Goal: Task Accomplishment & Management: Use online tool/utility

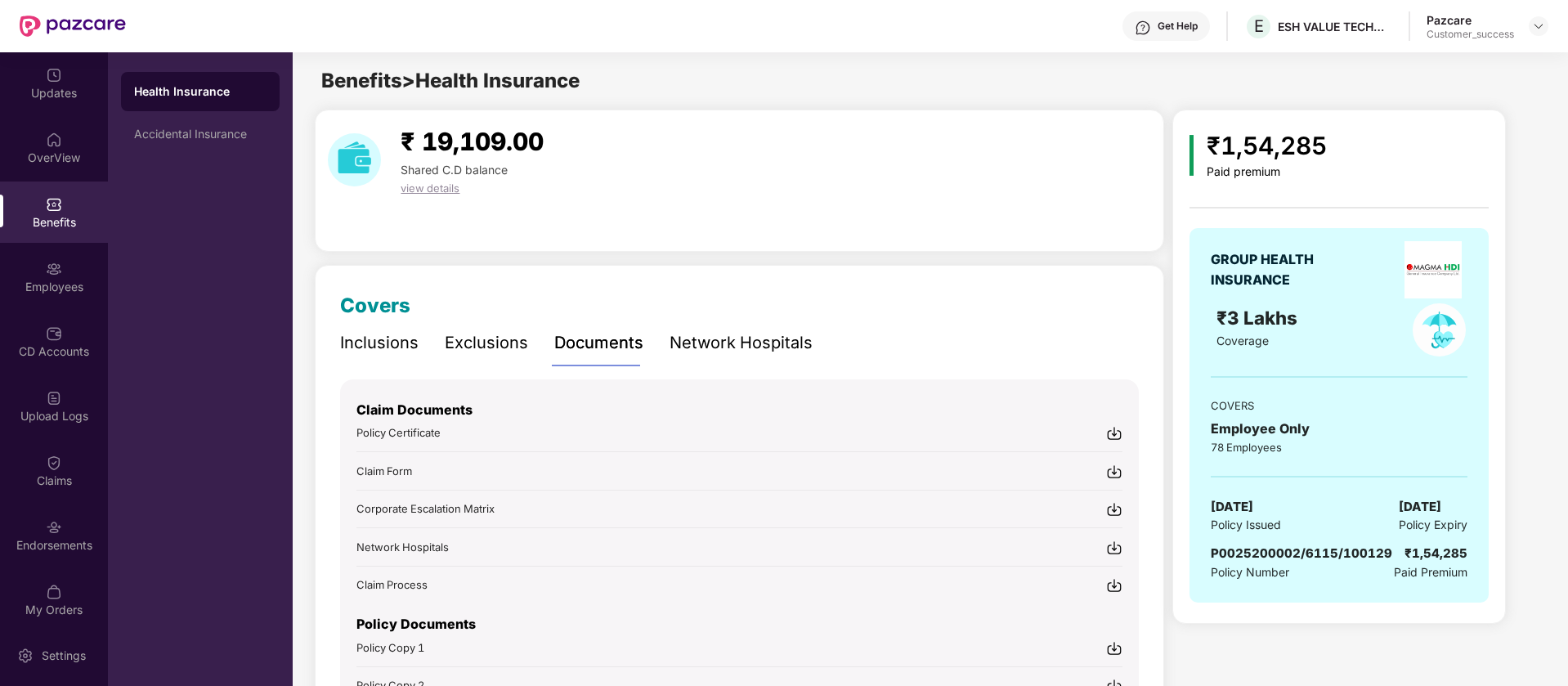
scroll to position [117, 0]
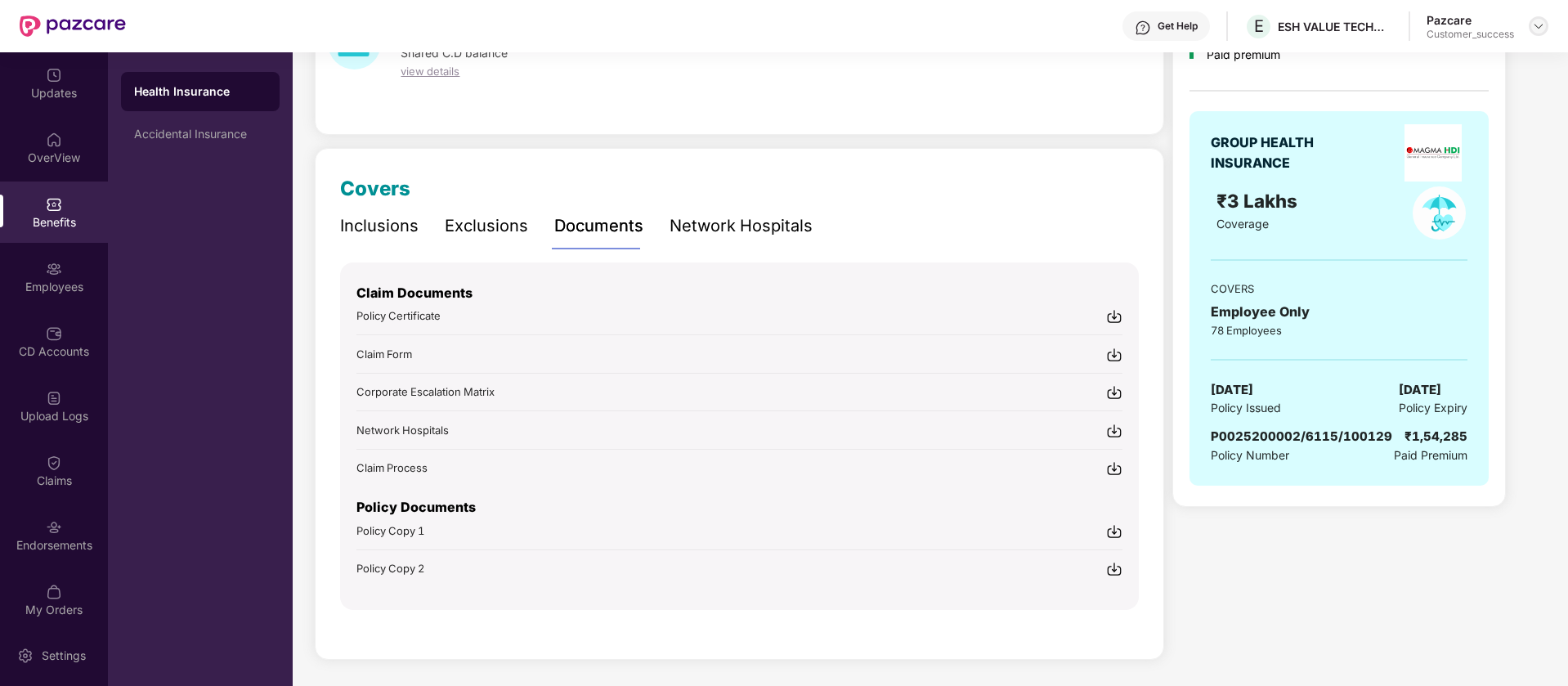
click at [1544, 23] on div at bounding box center [1538, 26] width 19 height 19
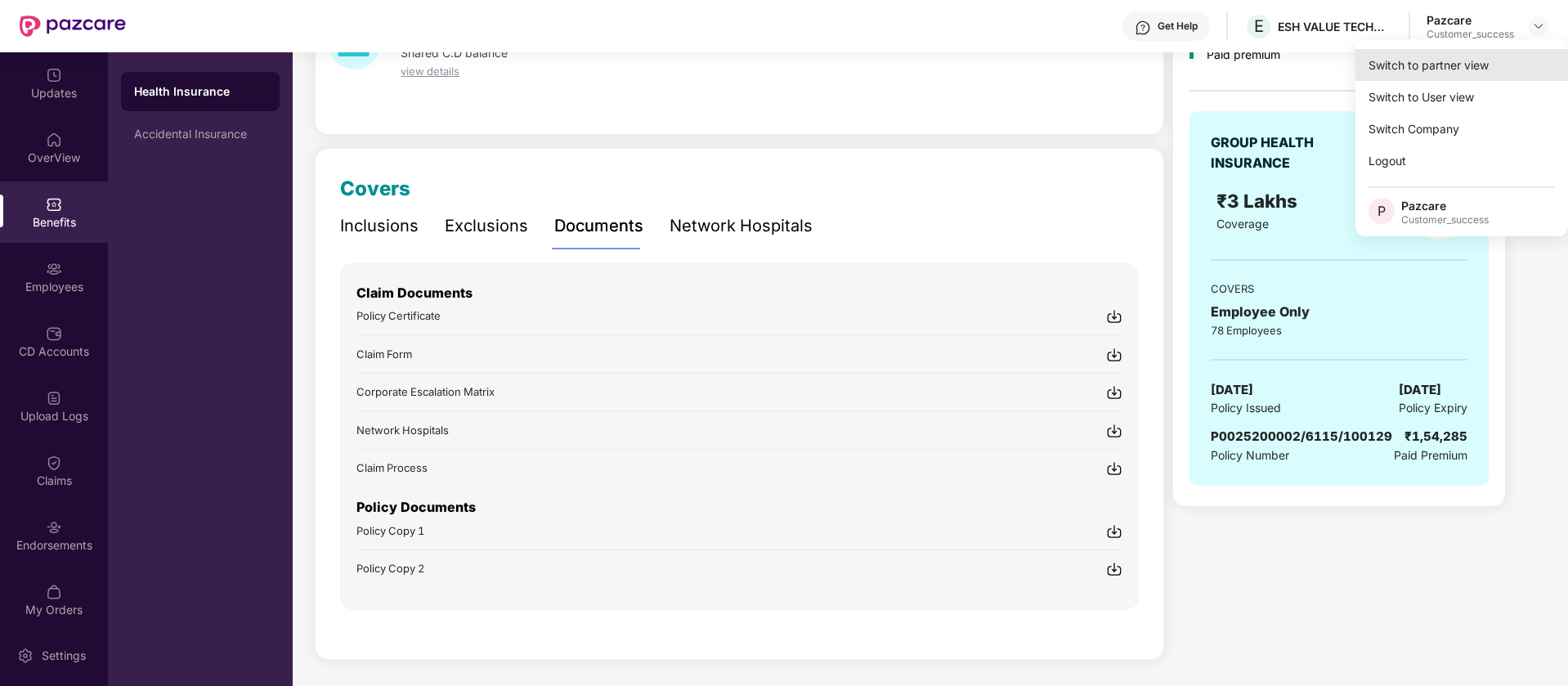
click at [1477, 63] on div "Switch to partner view" at bounding box center [1461, 65] width 213 height 32
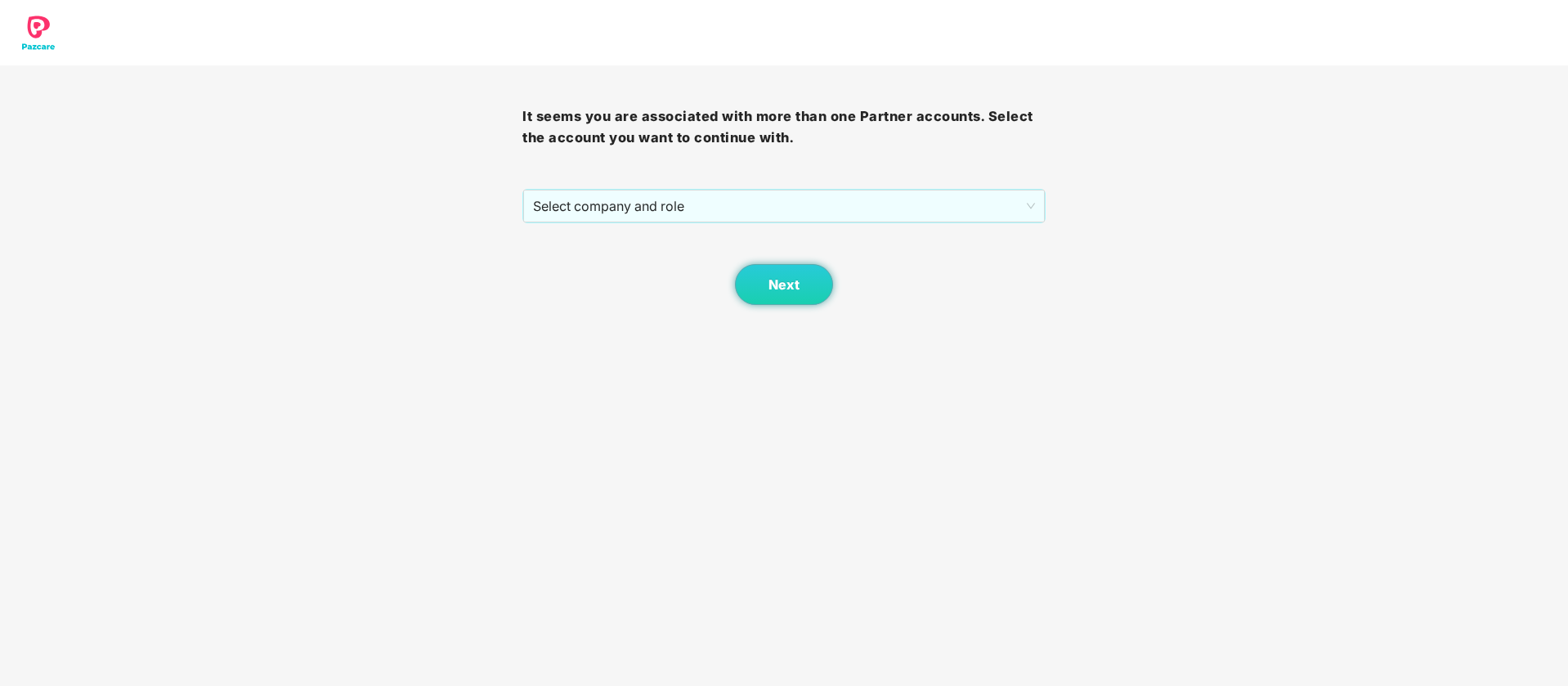
click at [926, 189] on div "Select company and role" at bounding box center [783, 206] width 522 height 34
click at [890, 200] on span "Select company and role" at bounding box center [783, 206] width 501 height 31
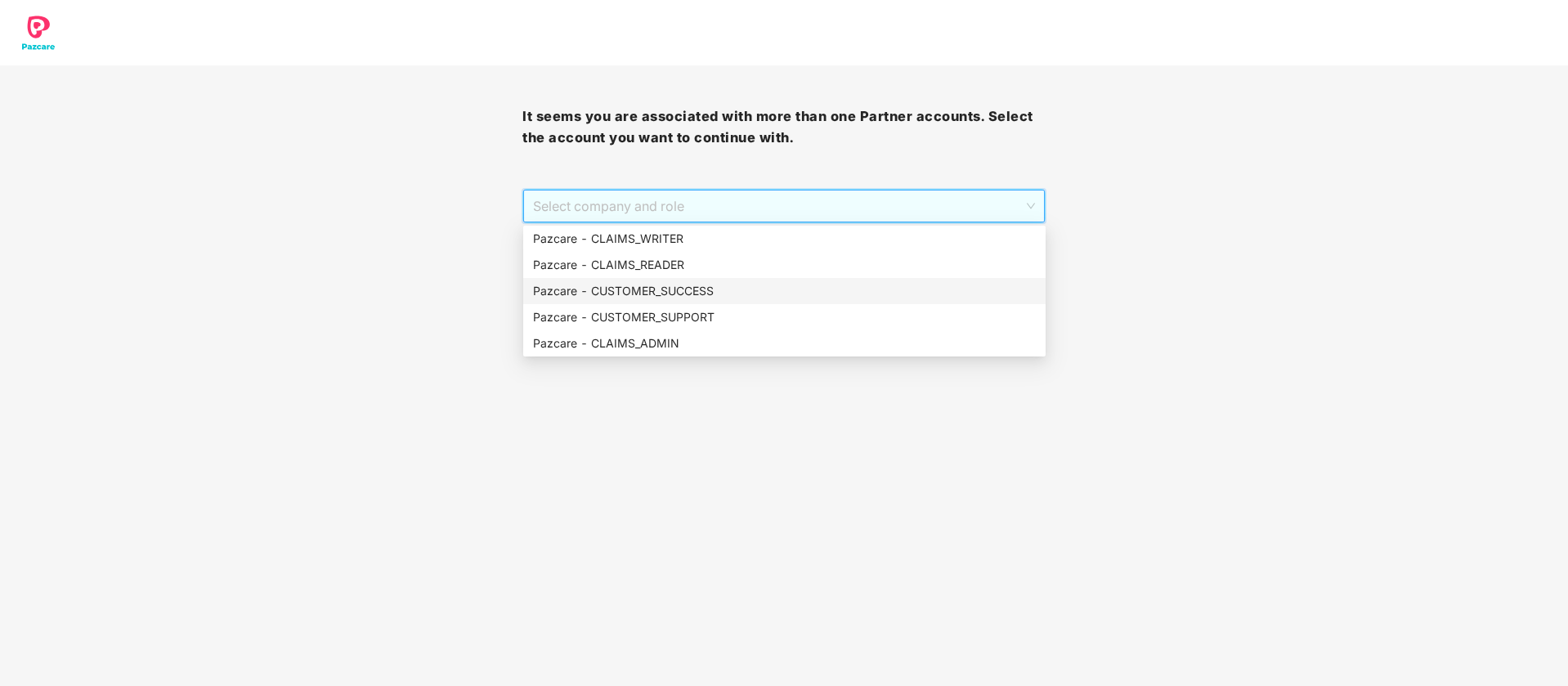
click at [745, 285] on div "Pazcare - CUSTOMER_SUCCESS" at bounding box center [784, 290] width 502 height 18
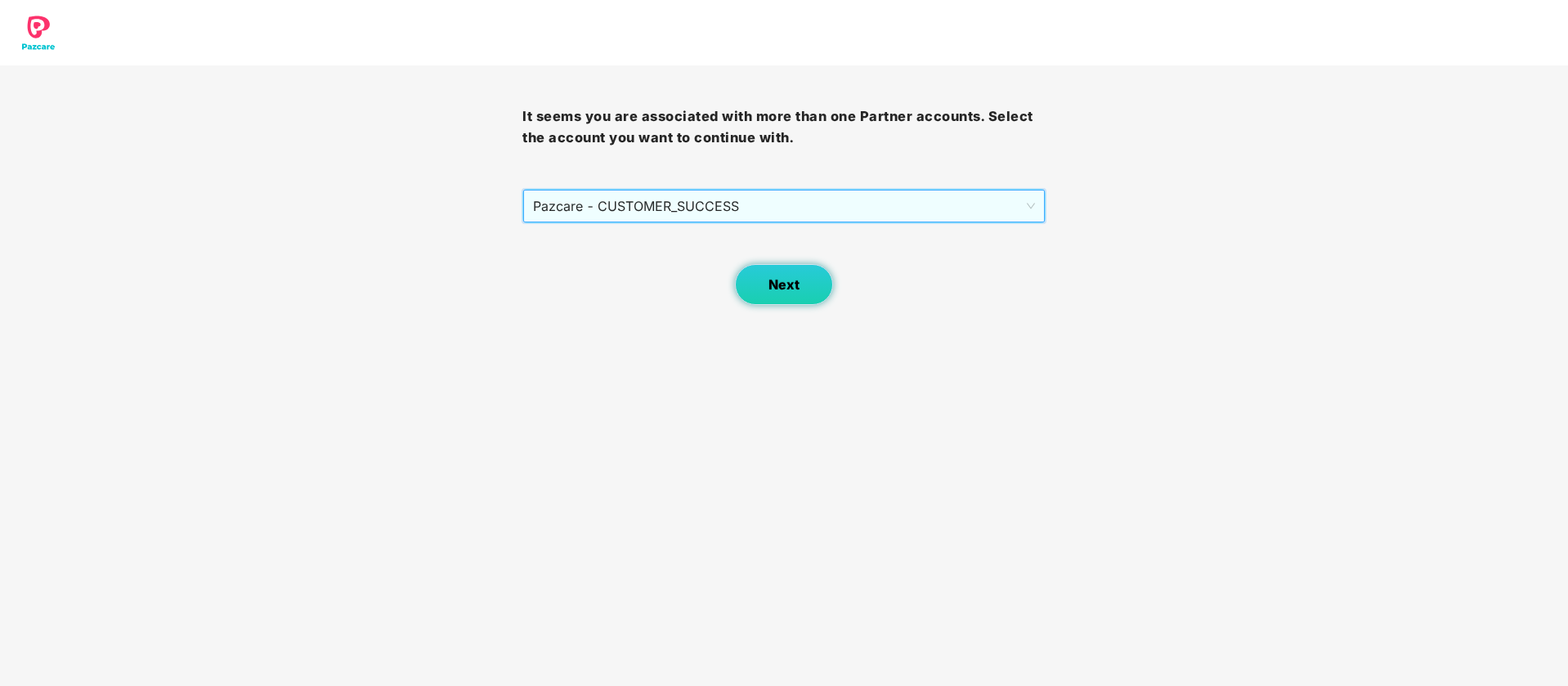
click at [745, 285] on button "Next" at bounding box center [784, 284] width 98 height 41
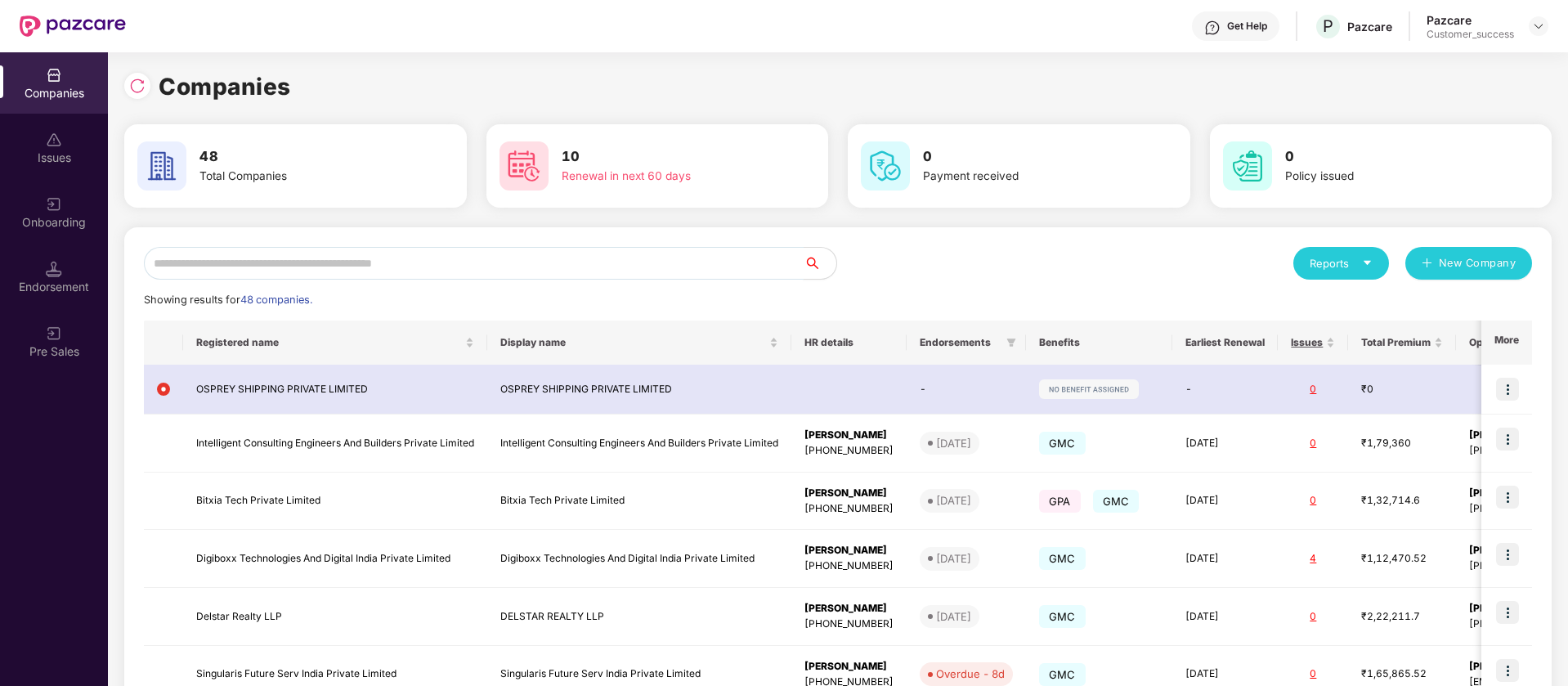
click at [540, 273] on input "text" at bounding box center [473, 262] width 660 height 32
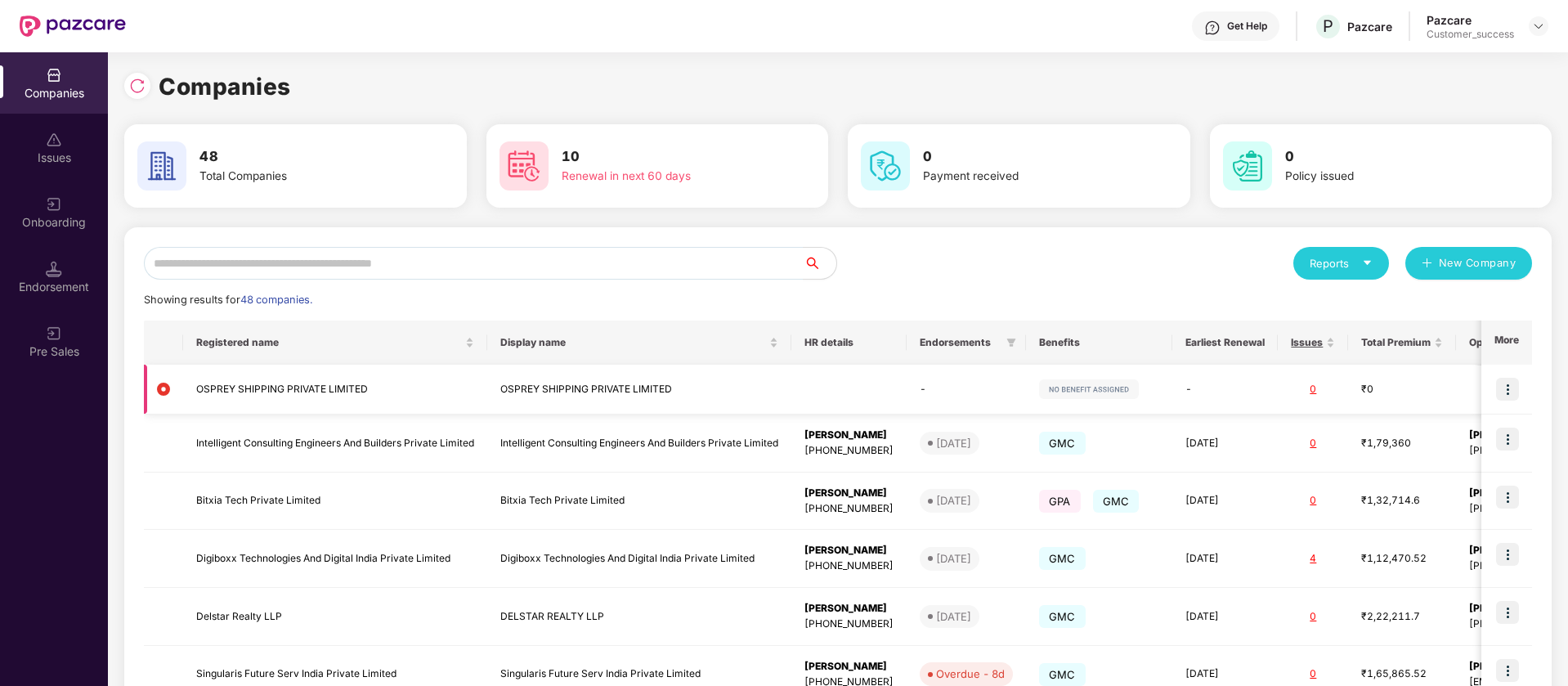
click at [1502, 387] on img at bounding box center [1507, 389] width 23 height 23
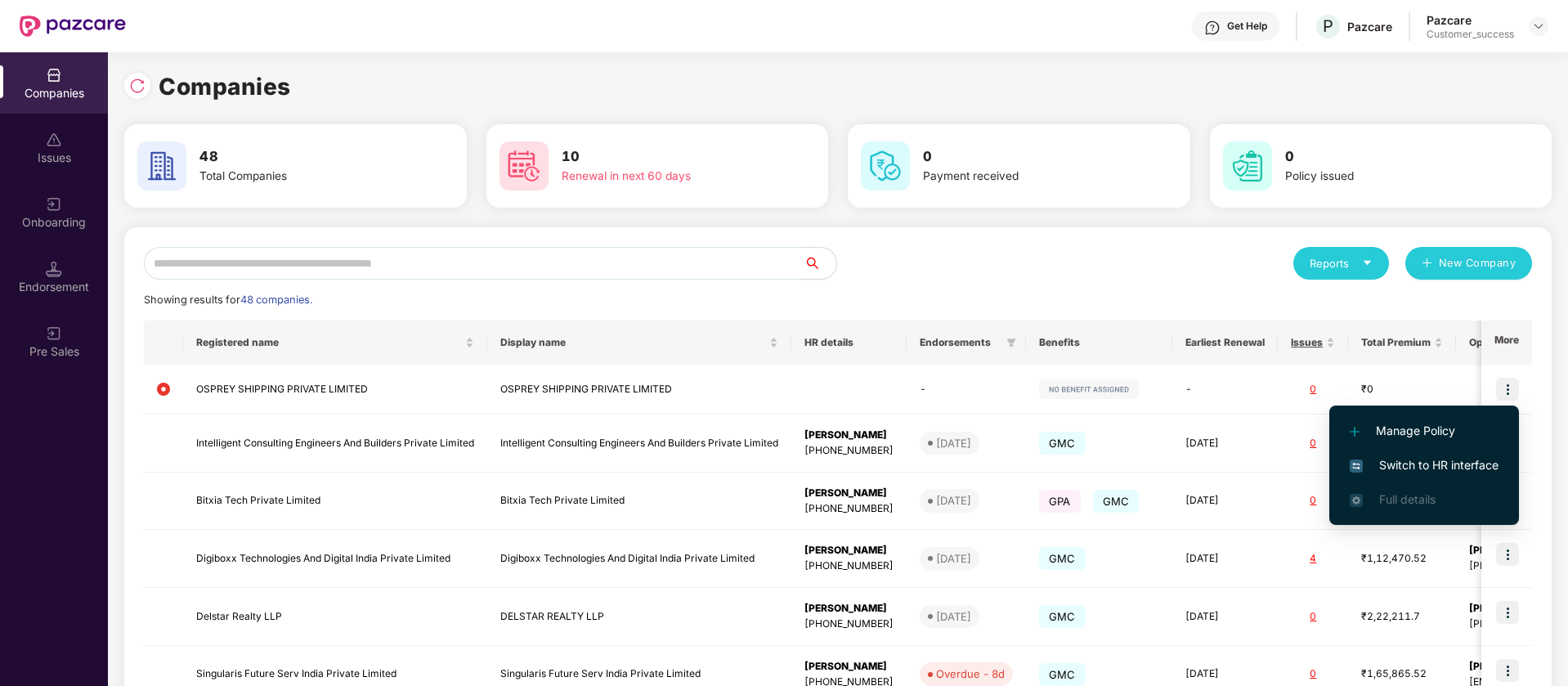
click at [1465, 466] on span "Switch to HR interface" at bounding box center [1424, 465] width 149 height 18
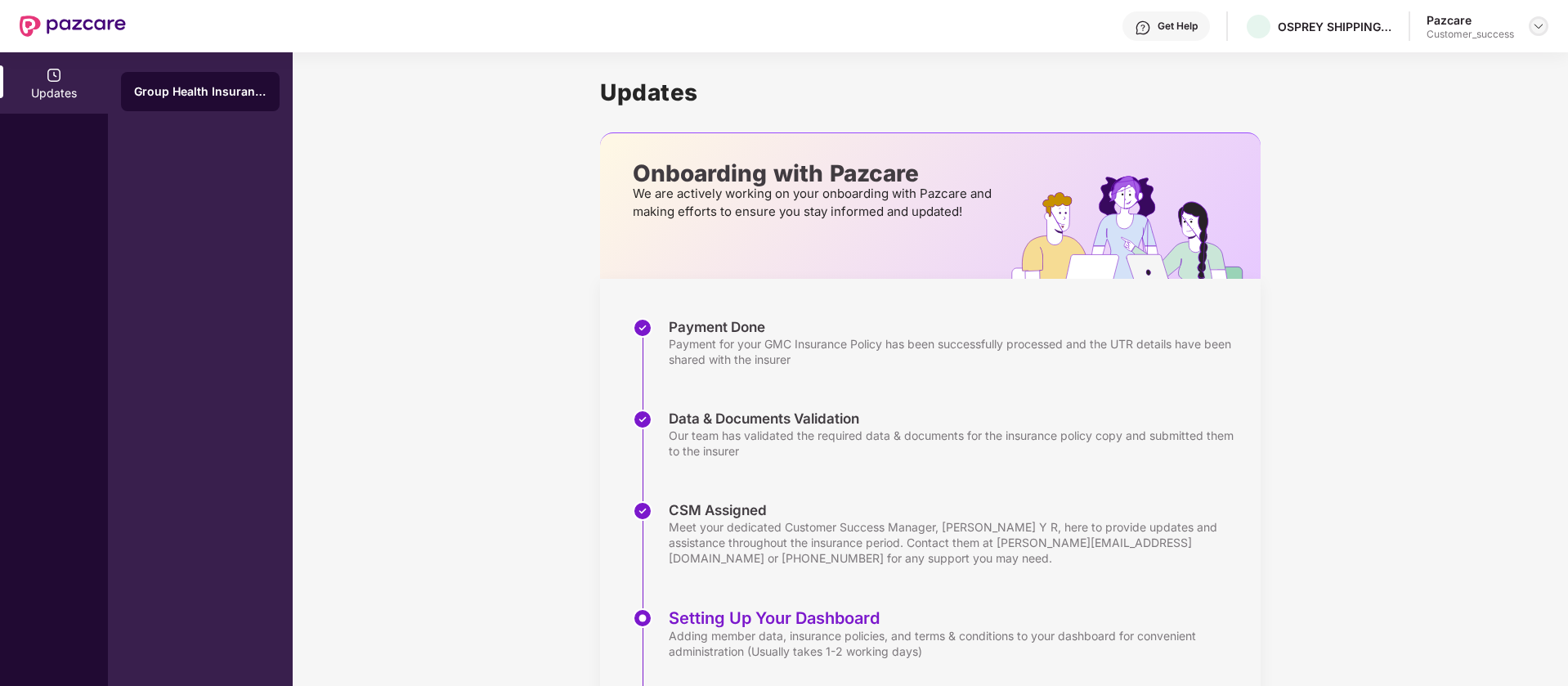
click at [1536, 23] on img at bounding box center [1538, 25] width 13 height 13
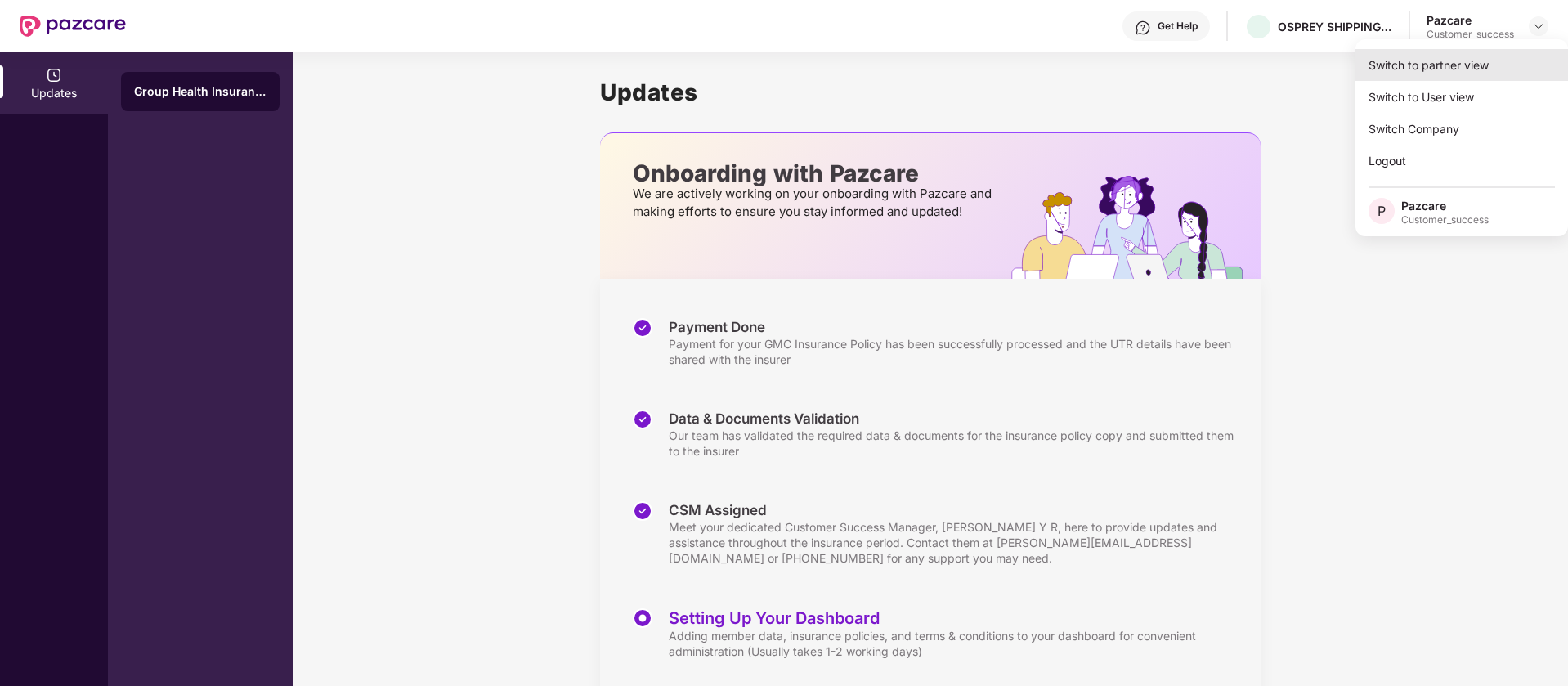
click at [1466, 74] on div "Switch to partner view" at bounding box center [1461, 65] width 213 height 32
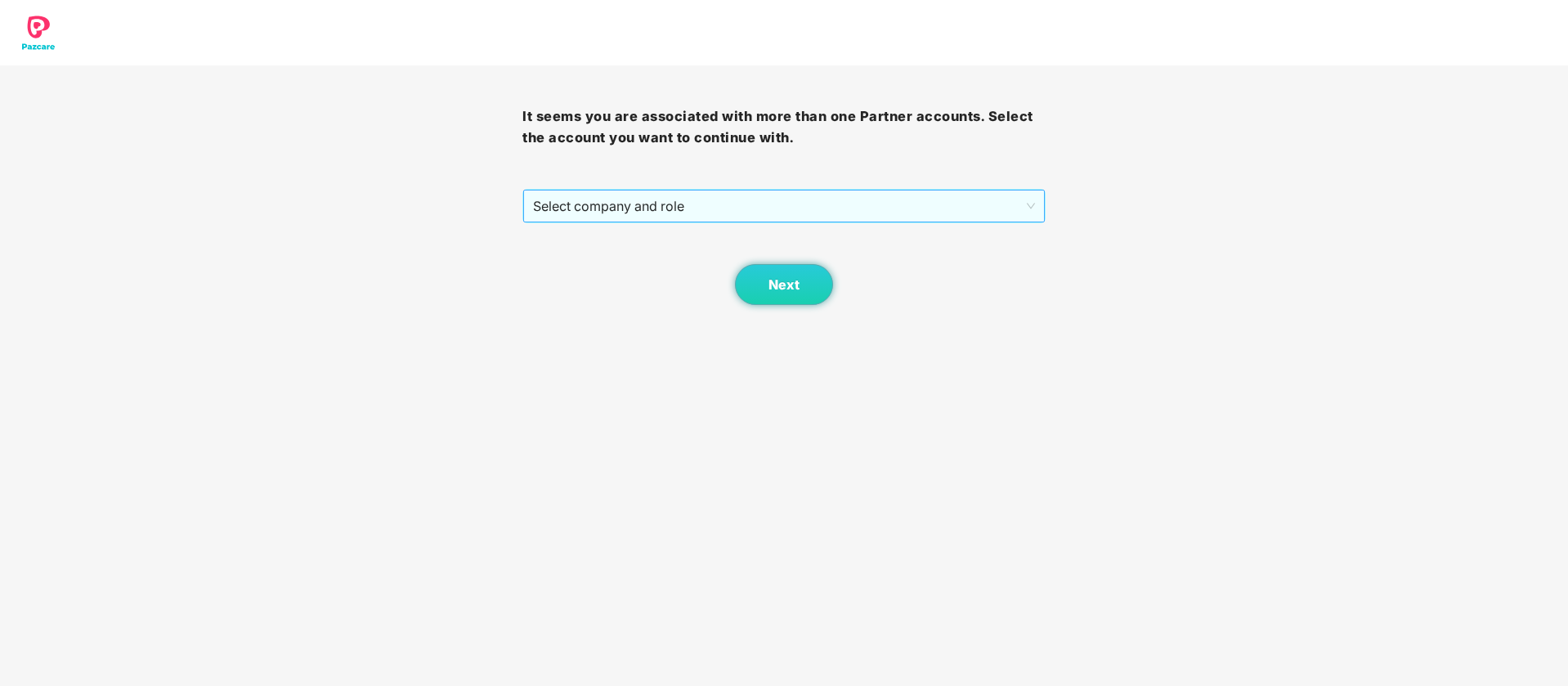
click at [796, 207] on span "Select company and role" at bounding box center [783, 206] width 501 height 31
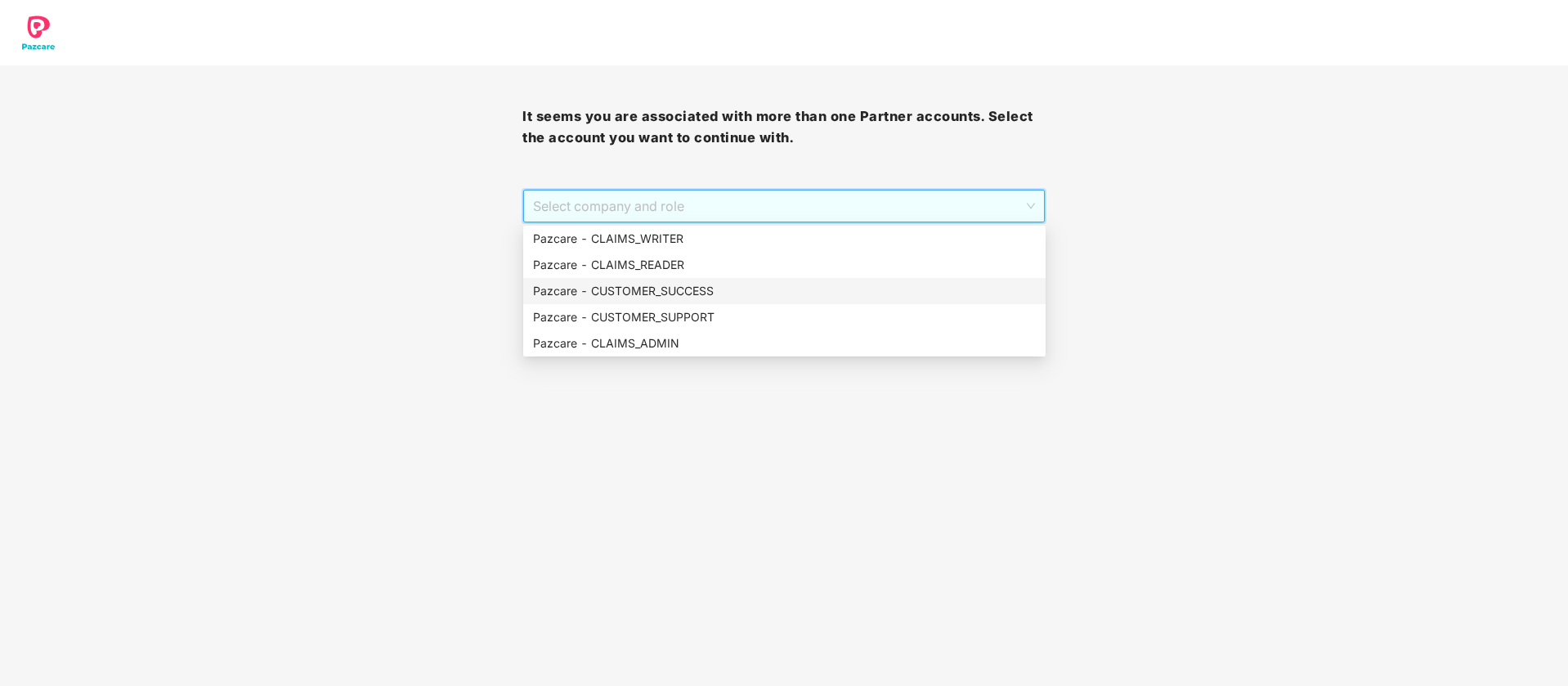
click at [692, 290] on div "Pazcare - CUSTOMER_SUCCESS" at bounding box center [784, 290] width 502 height 18
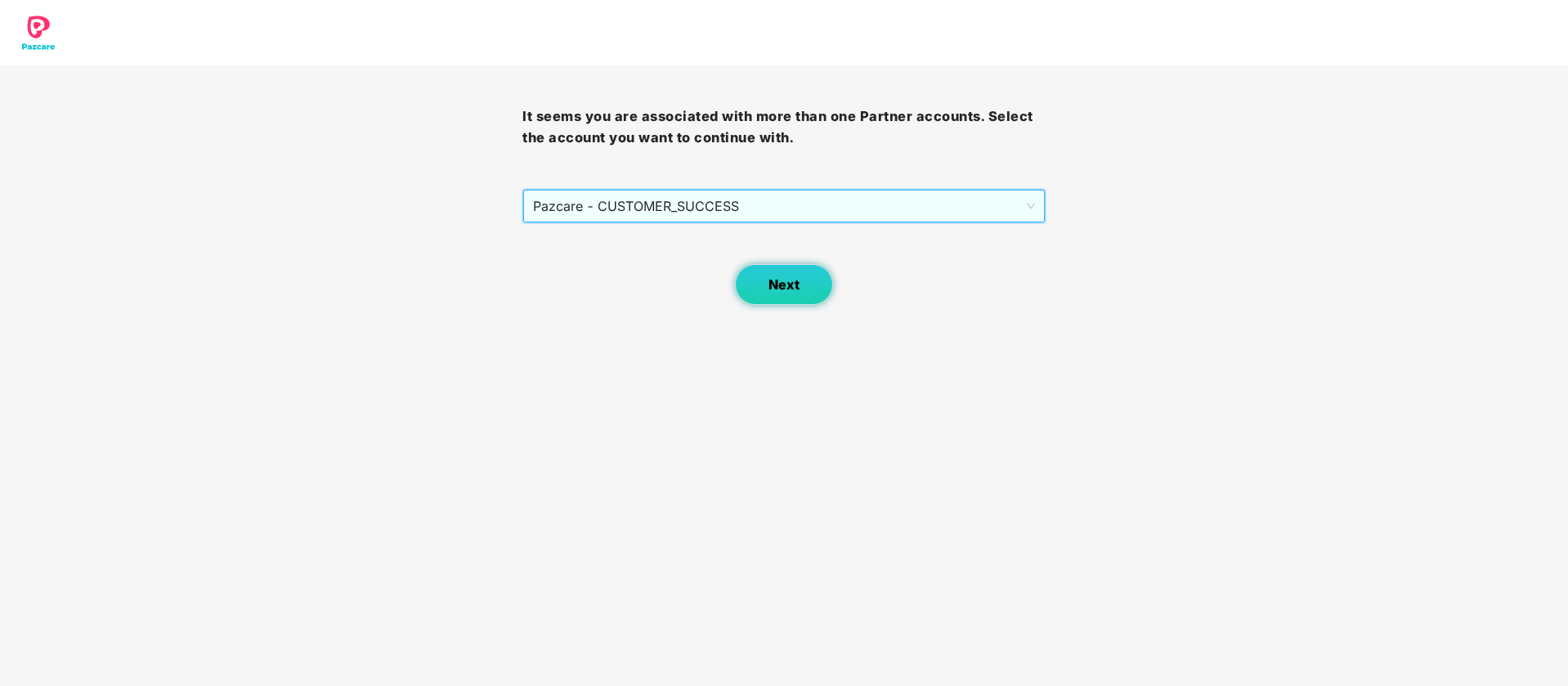
click at [779, 291] on span "Next" at bounding box center [783, 285] width 31 height 16
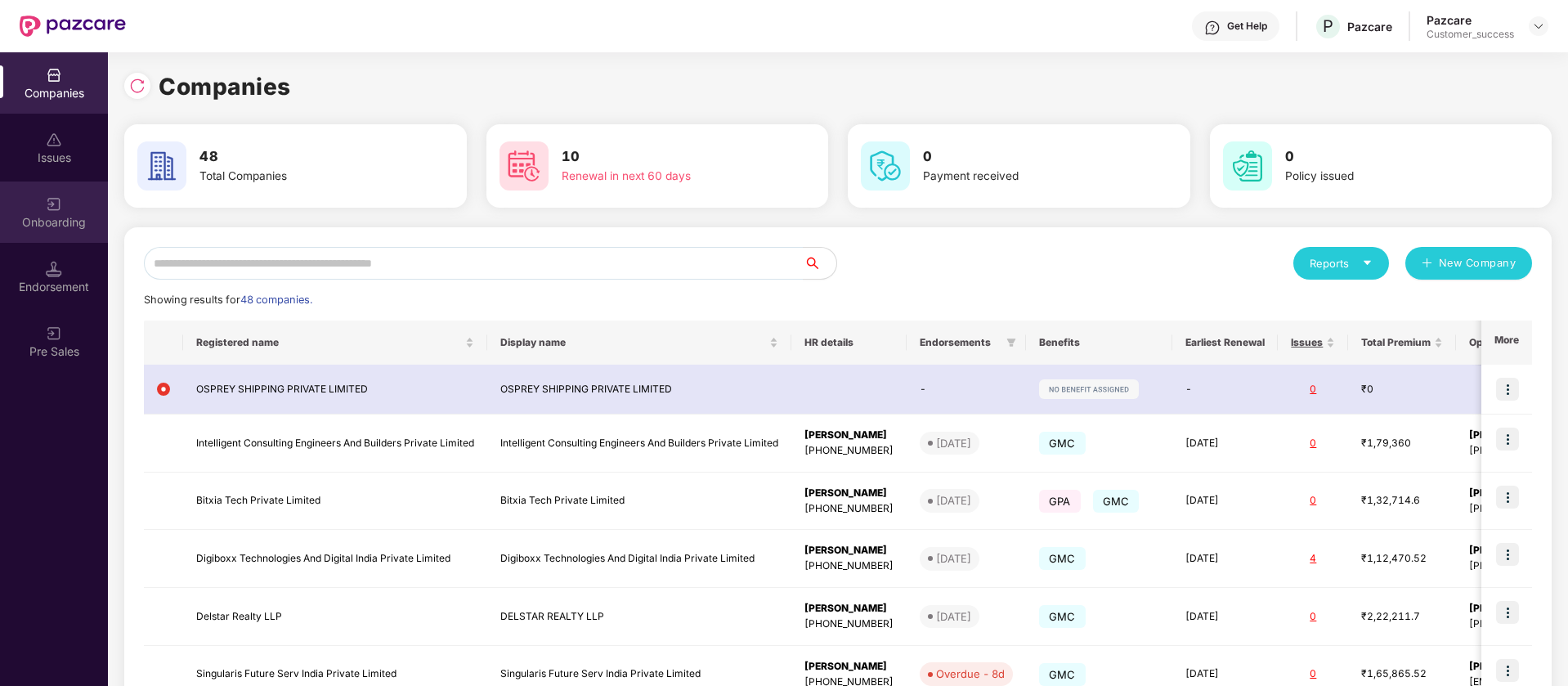
click at [73, 226] on div "Onboarding" at bounding box center [53, 222] width 108 height 17
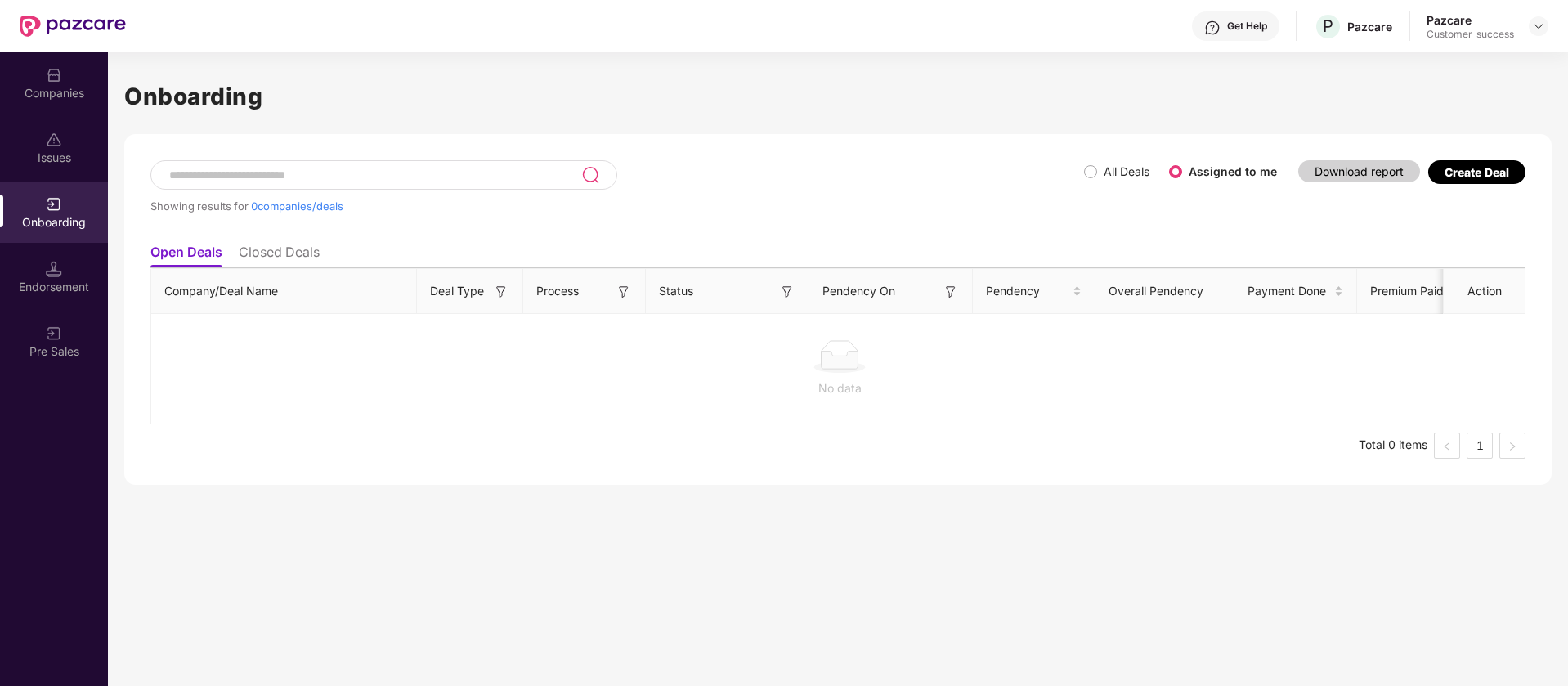
click at [1124, 172] on label "All Deals" at bounding box center [1126, 172] width 46 height 14
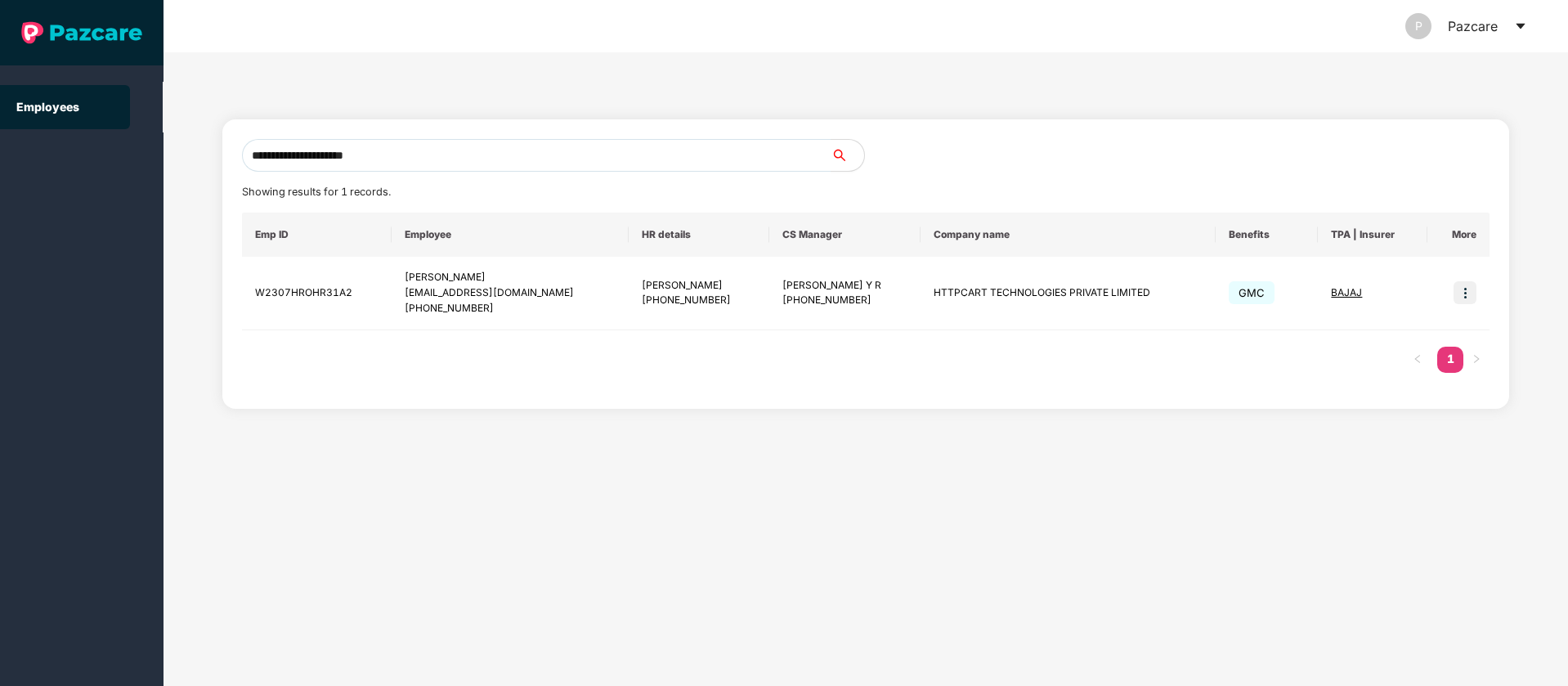
click at [1520, 30] on icon "caret-down" at bounding box center [1520, 25] width 13 height 13
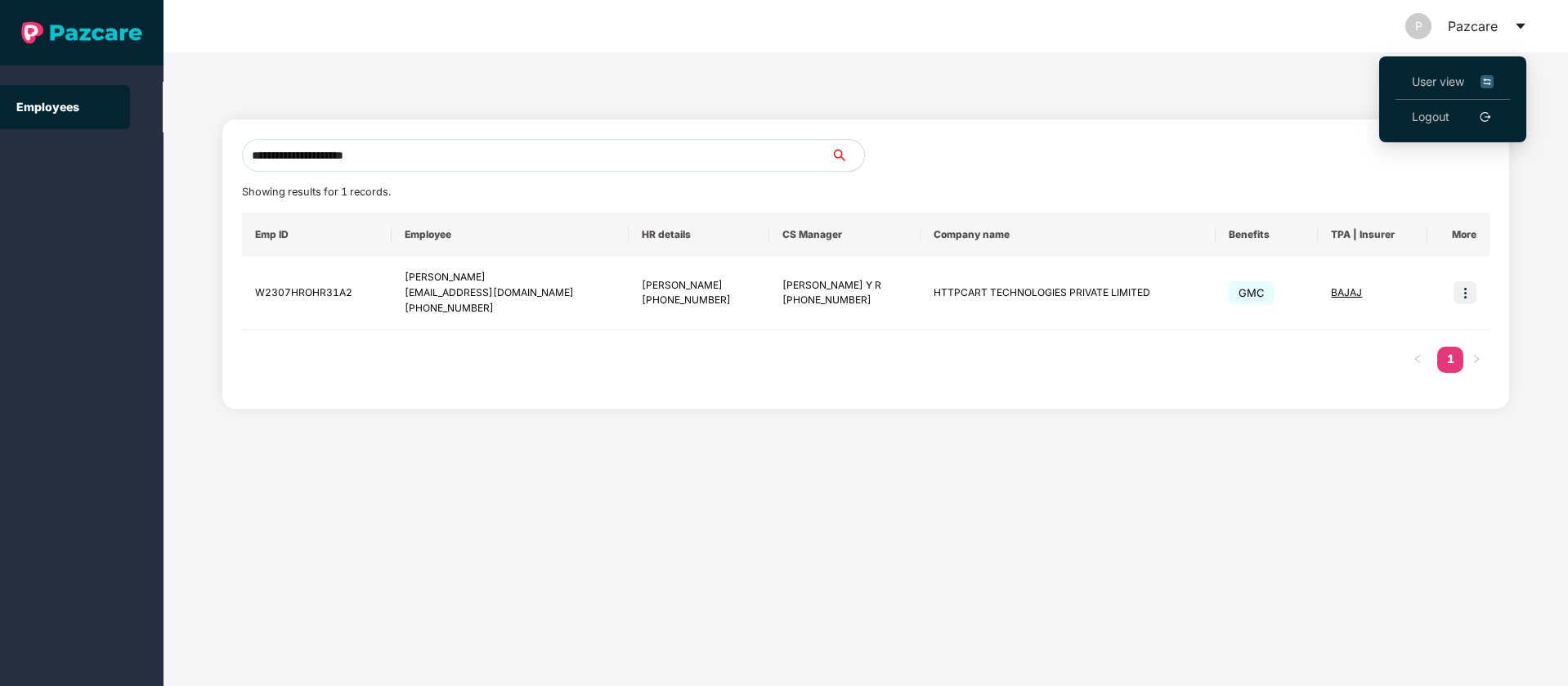
click at [1491, 80] on img at bounding box center [1487, 81] width 13 height 18
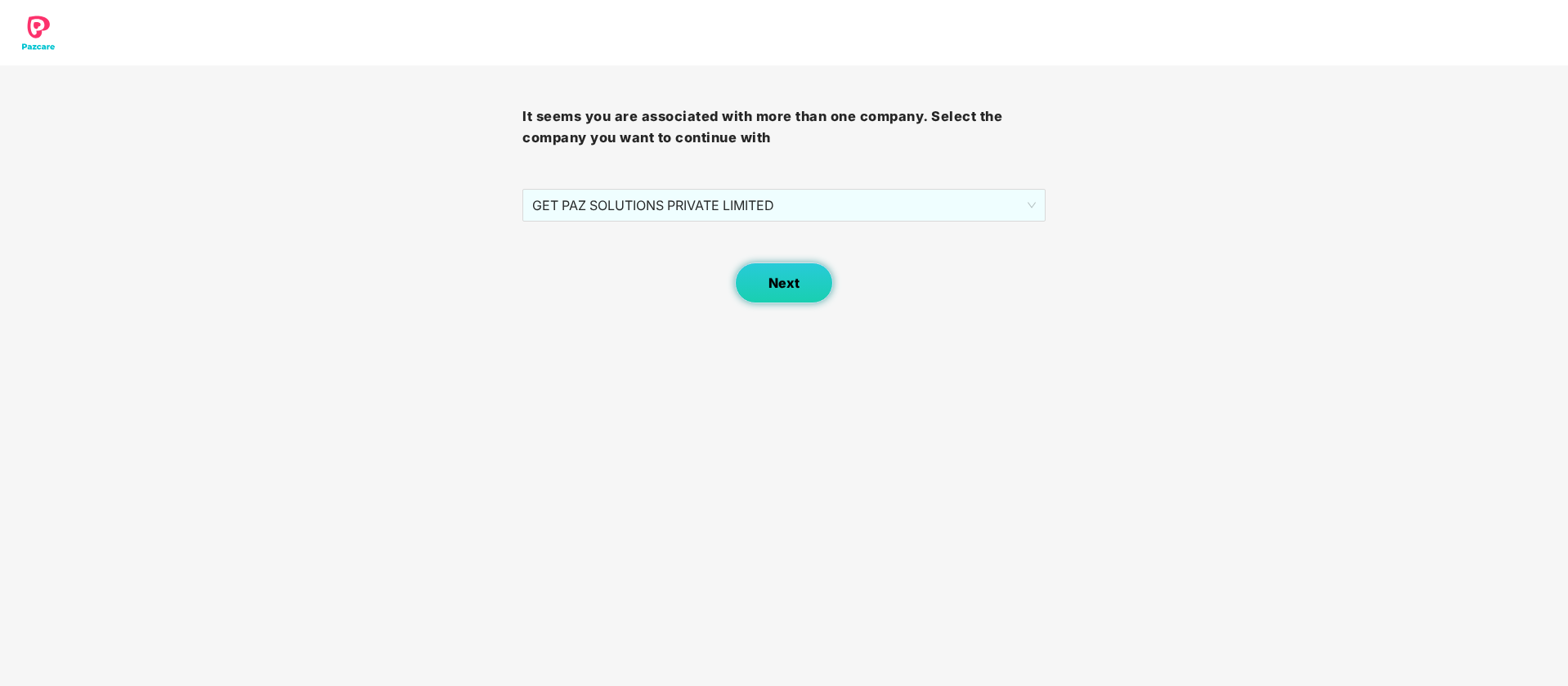
click at [830, 282] on button "Next" at bounding box center [784, 283] width 98 height 41
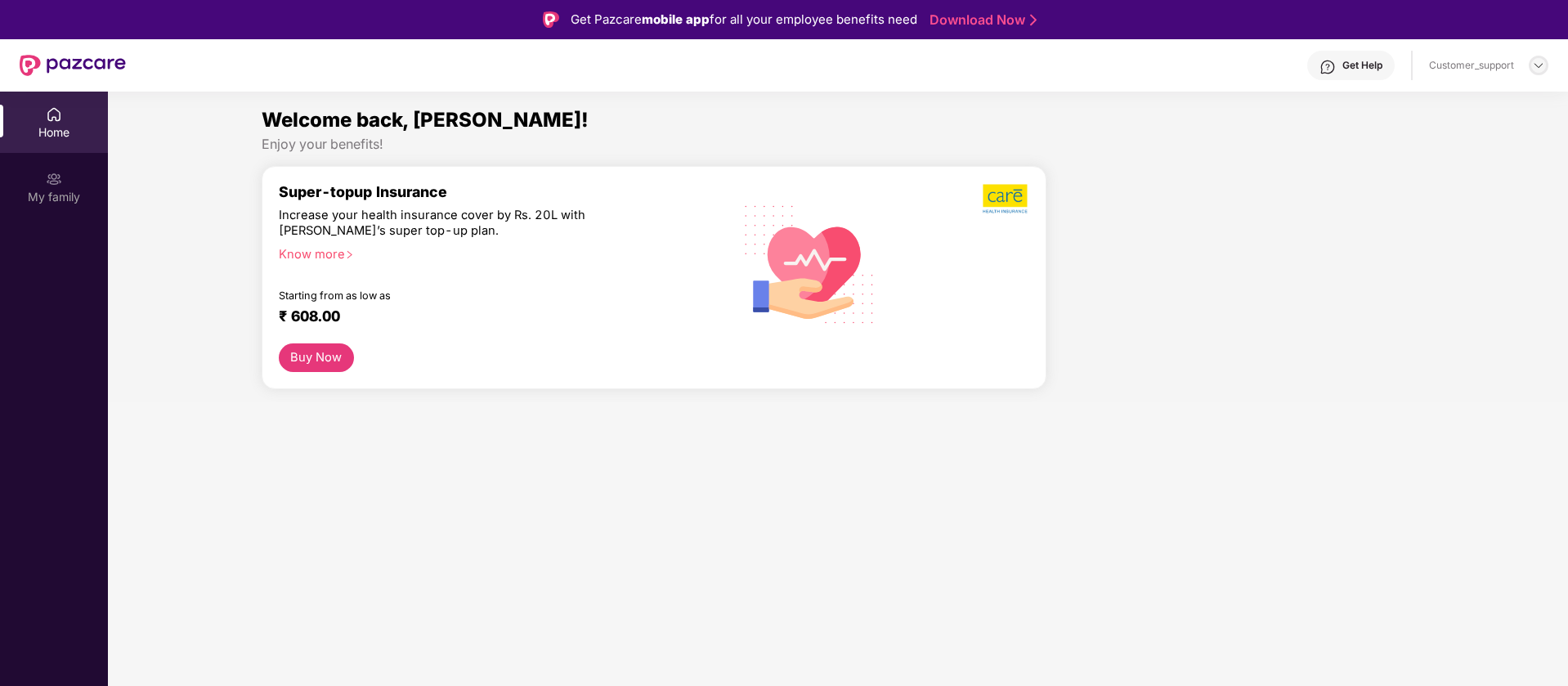
click at [1539, 63] on img at bounding box center [1538, 65] width 13 height 13
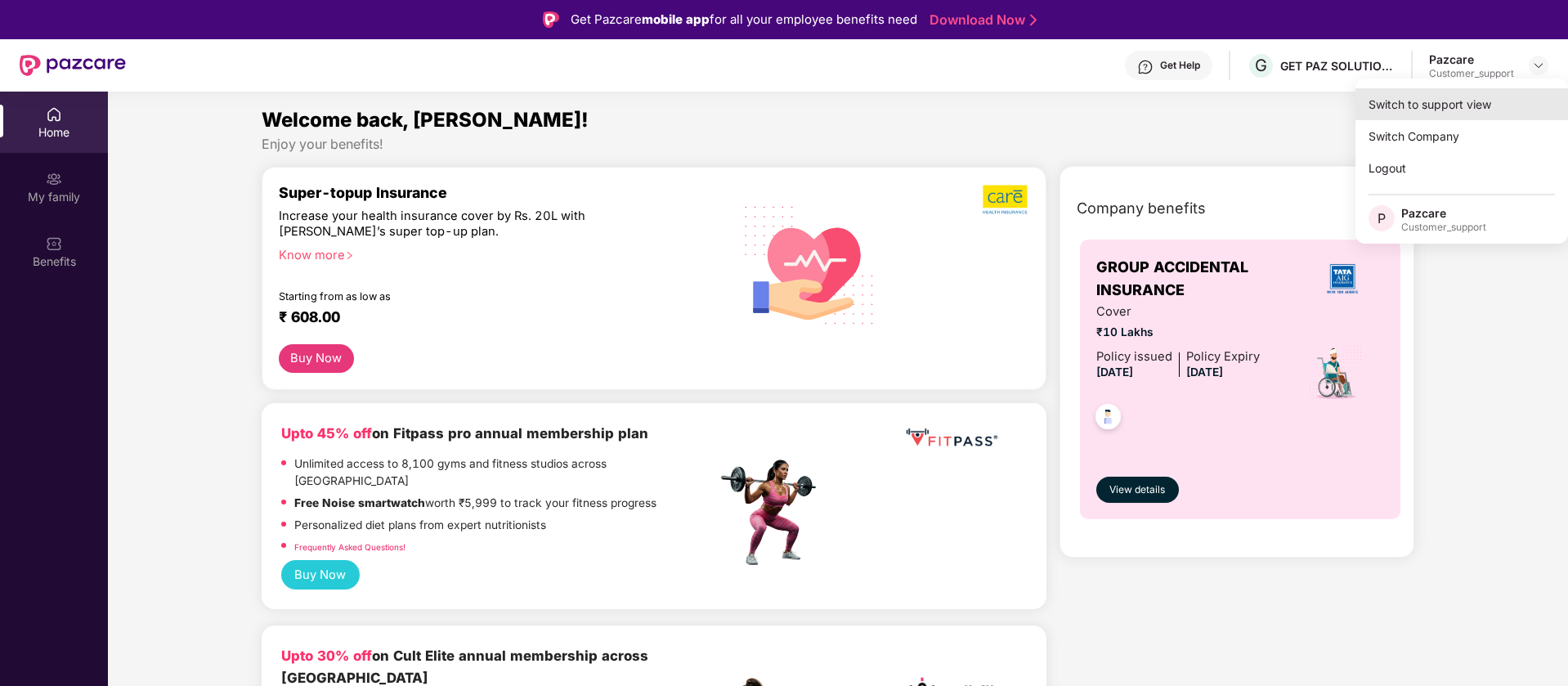
click at [1446, 111] on div "Switch to support view" at bounding box center [1461, 104] width 213 height 32
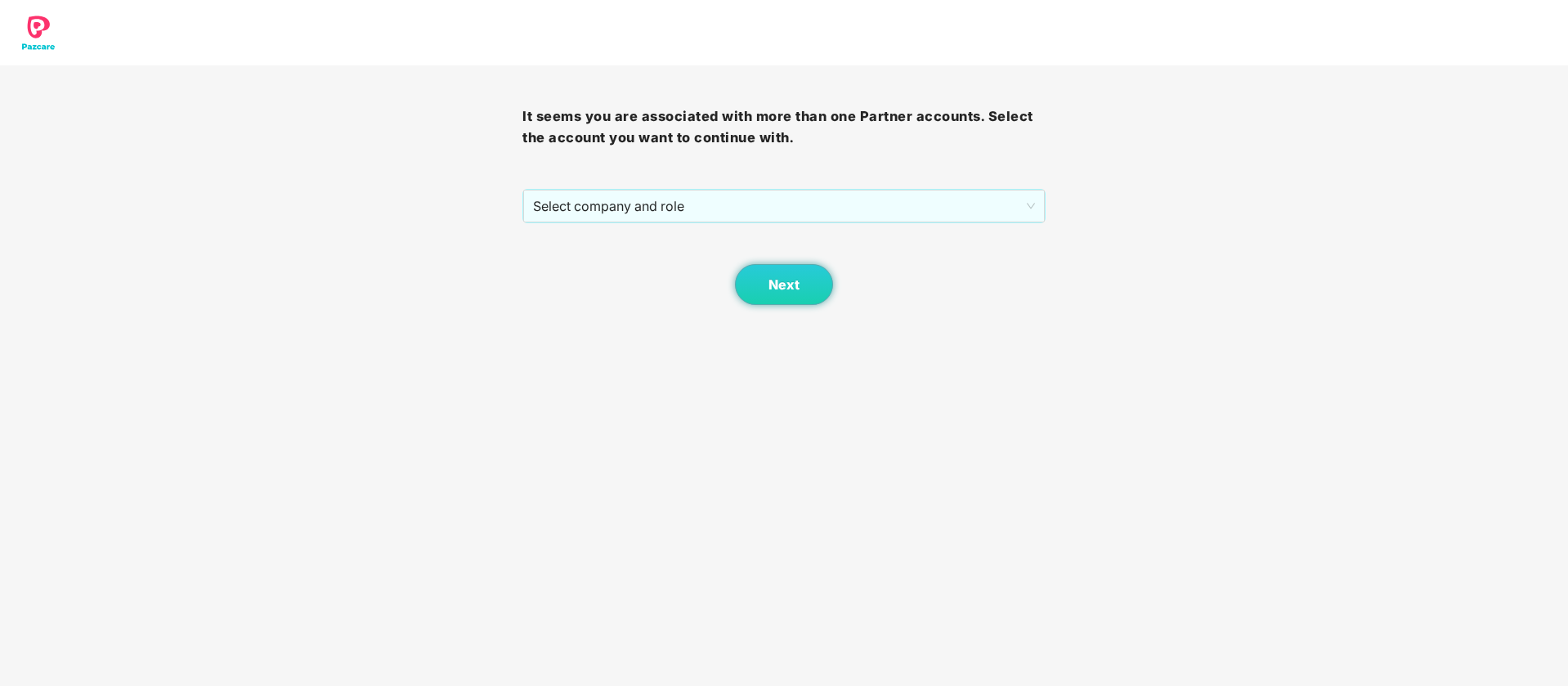
click at [654, 186] on div "It seems you are associated with more than one Partner accounts. Select the acc…" at bounding box center [783, 186] width 522 height 240
click at [642, 194] on span "Select company and role" at bounding box center [783, 206] width 501 height 31
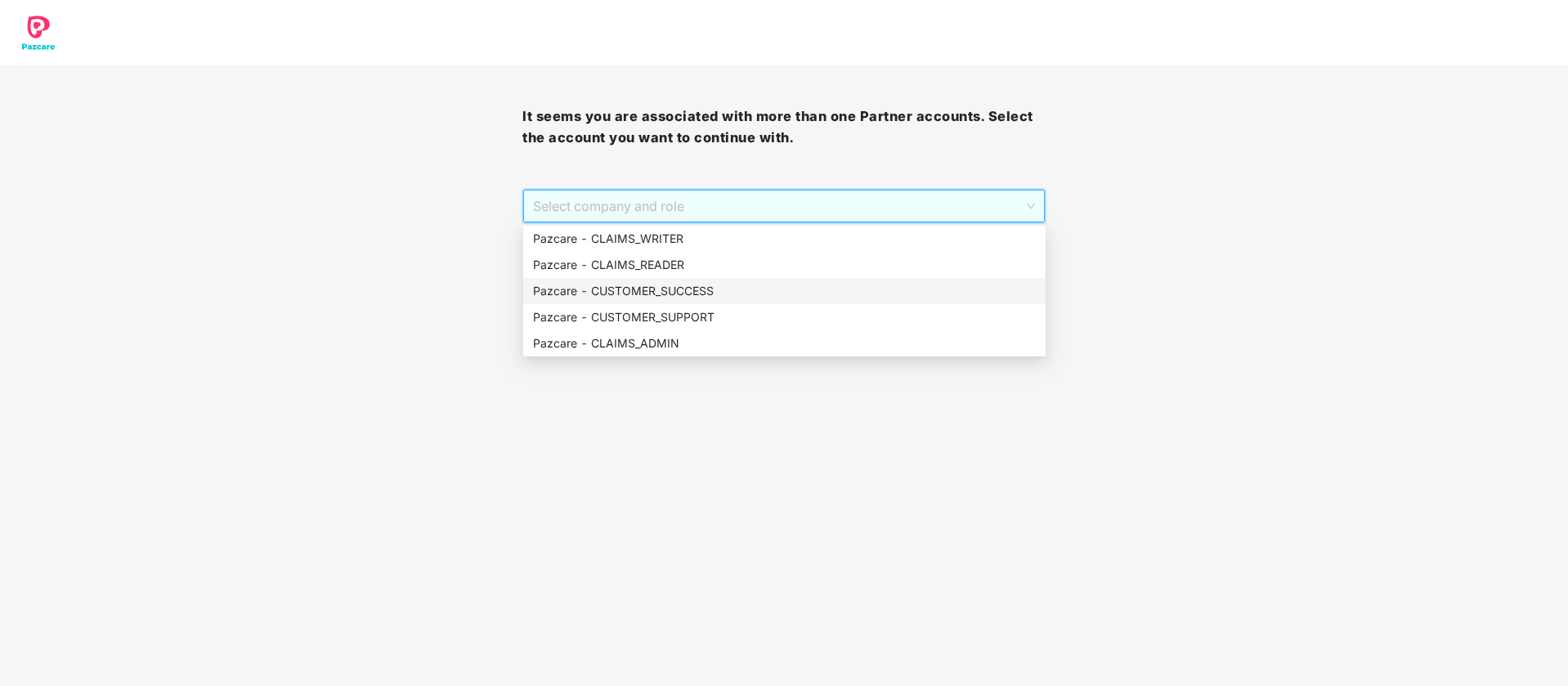
click at [687, 299] on div "Pazcare - CUSTOMER_SUCCESS" at bounding box center [784, 290] width 502 height 18
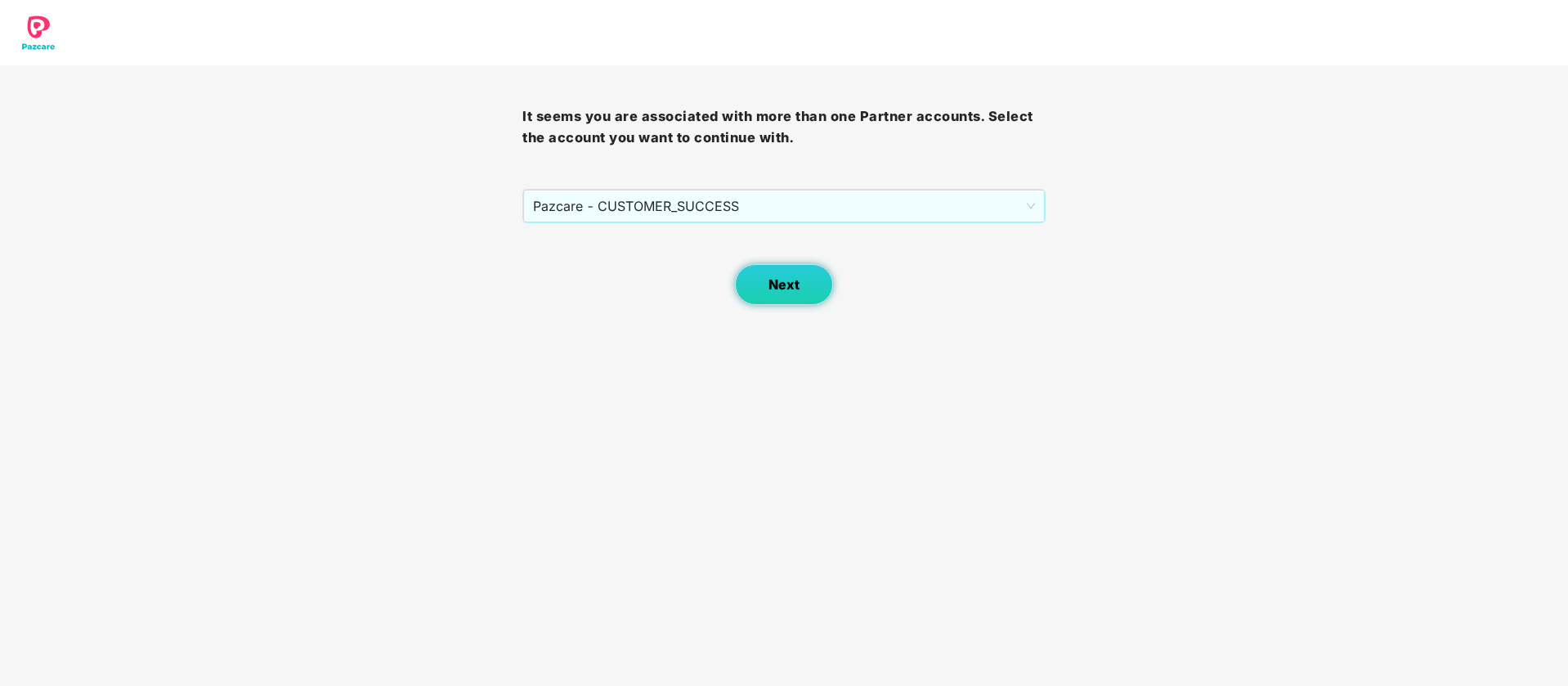
click at [757, 302] on button "Next" at bounding box center [784, 284] width 98 height 41
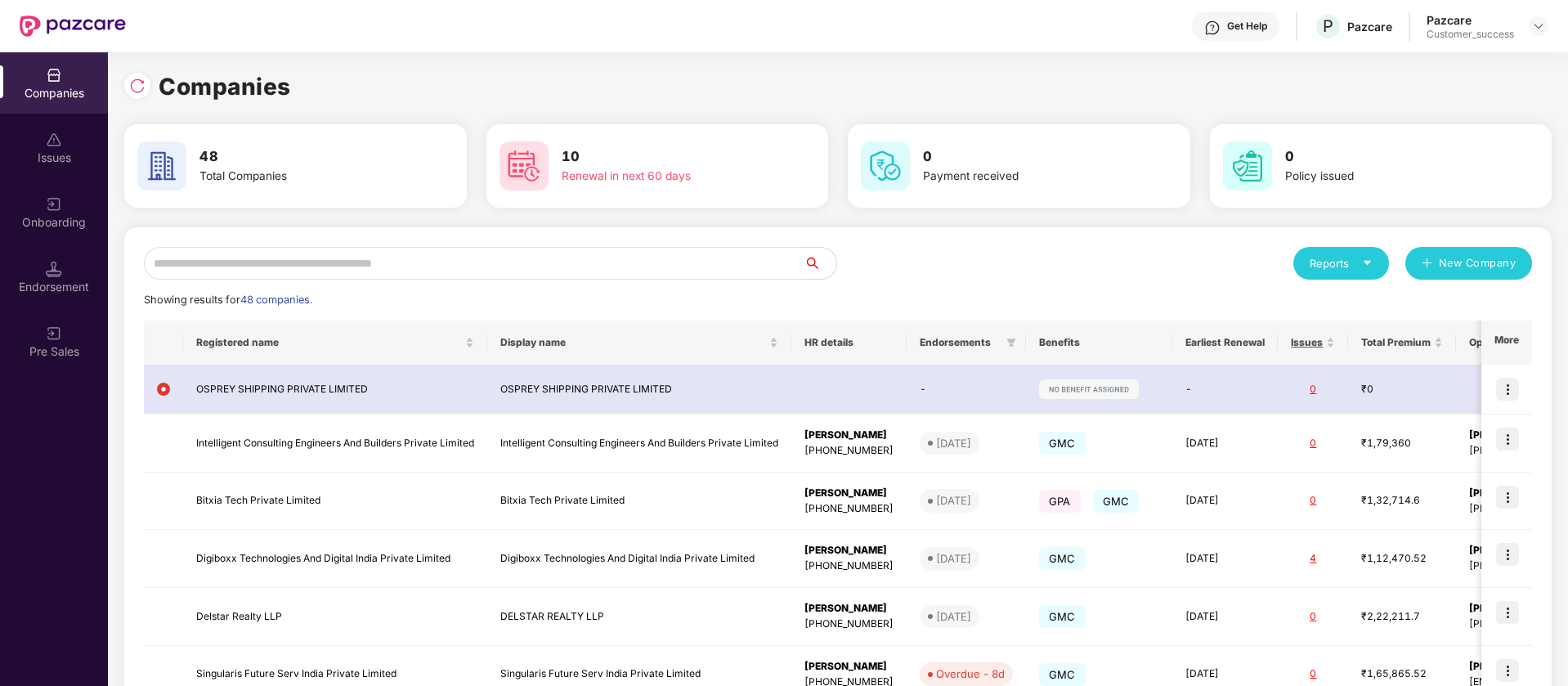
click at [280, 263] on input "text" at bounding box center [473, 262] width 660 height 32
click at [74, 206] on div "Onboarding" at bounding box center [53, 212] width 108 height 61
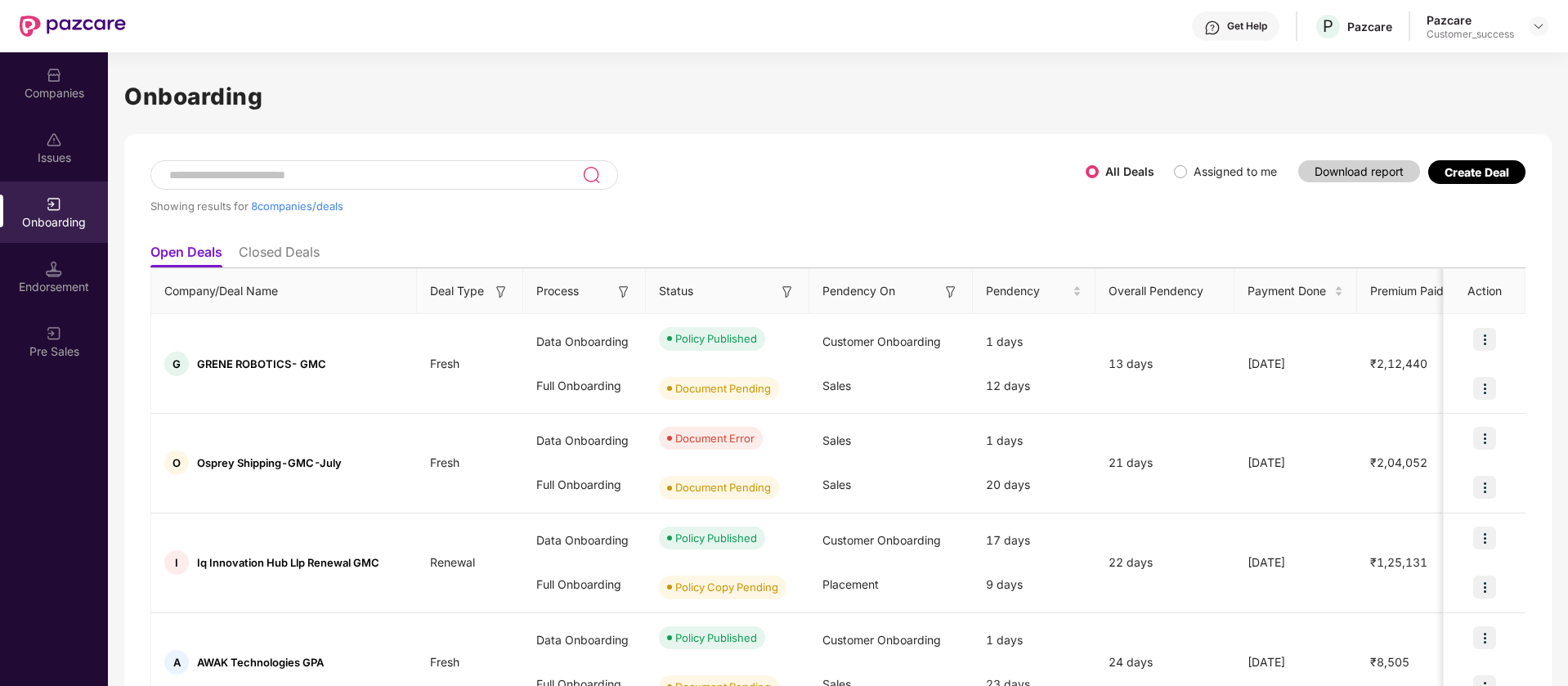
click at [410, 177] on input at bounding box center [374, 175] width 415 height 14
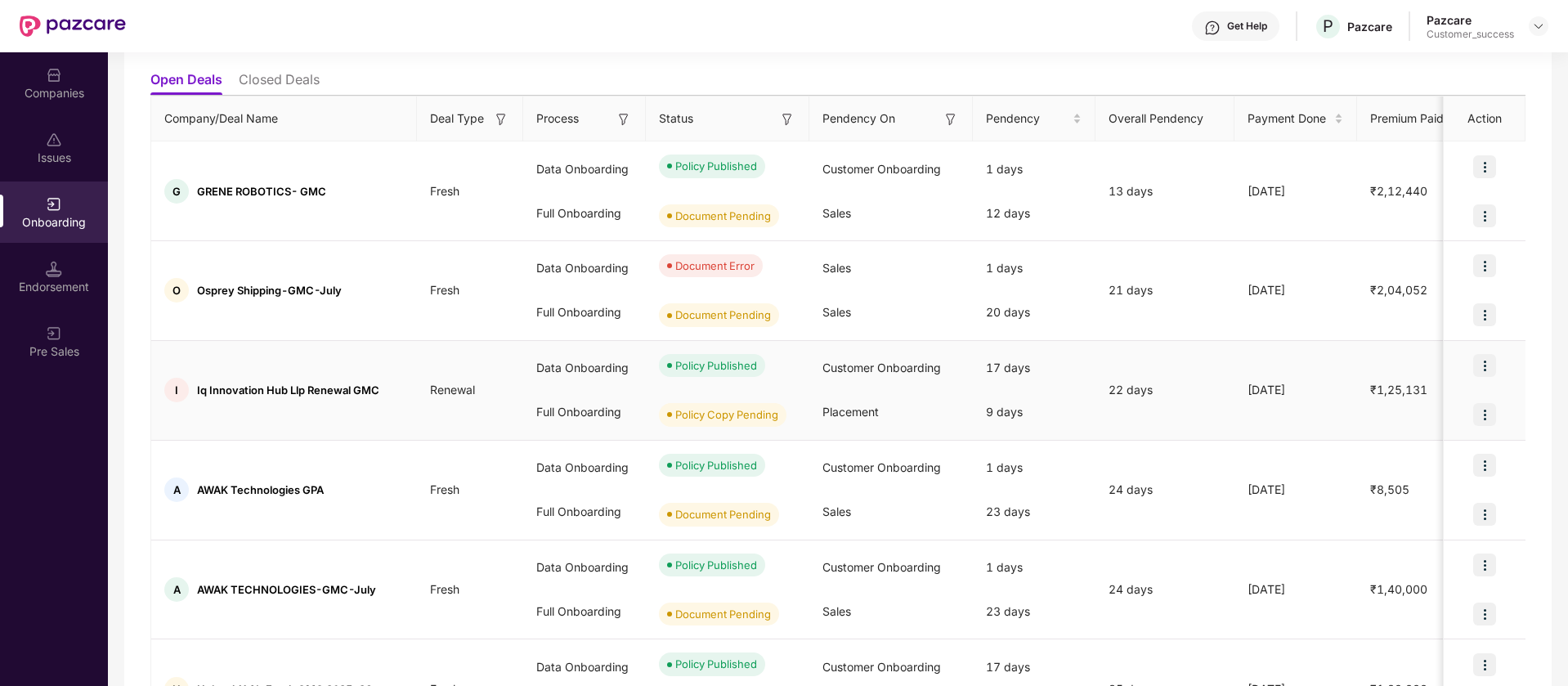
scroll to position [205, 0]
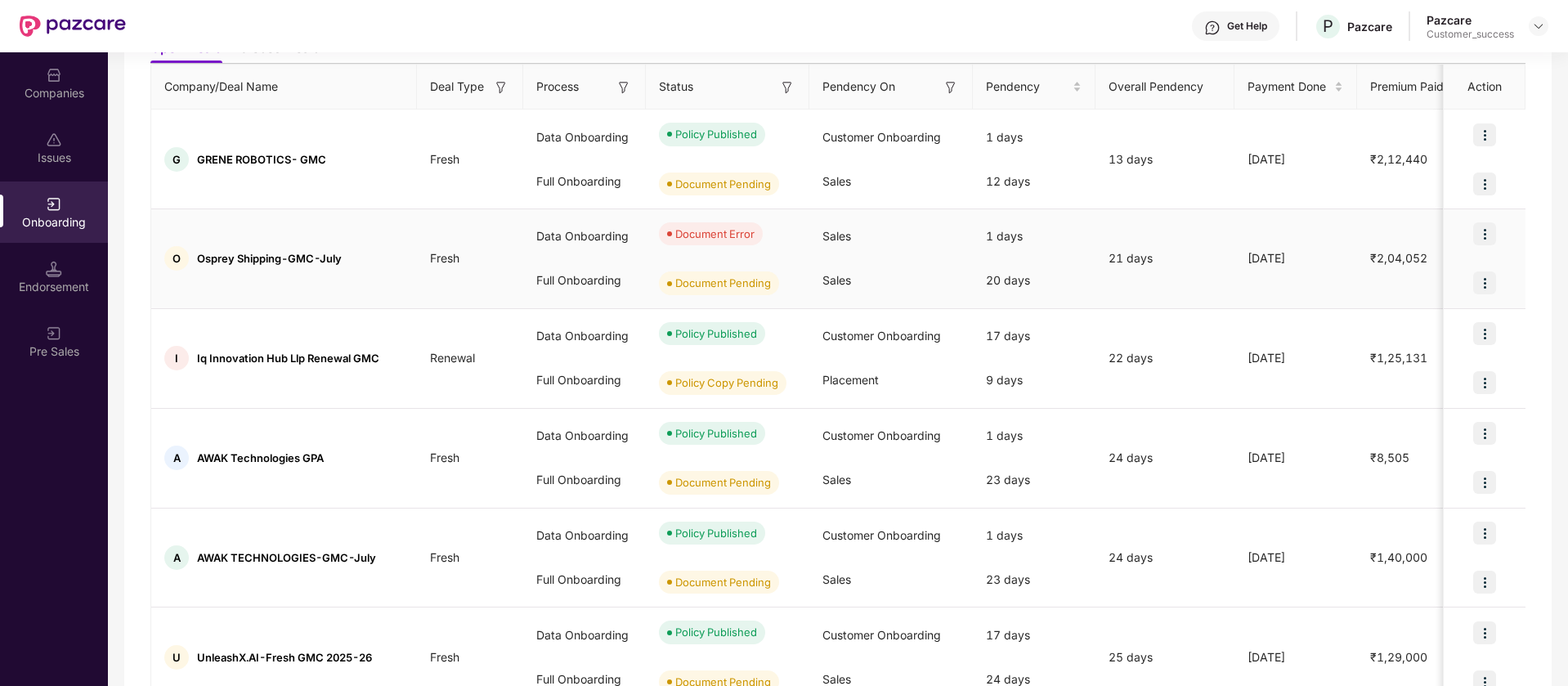
click at [1482, 230] on img at bounding box center [1484, 234] width 23 height 23
click at [1446, 280] on span "View Document" at bounding box center [1417, 276] width 117 height 18
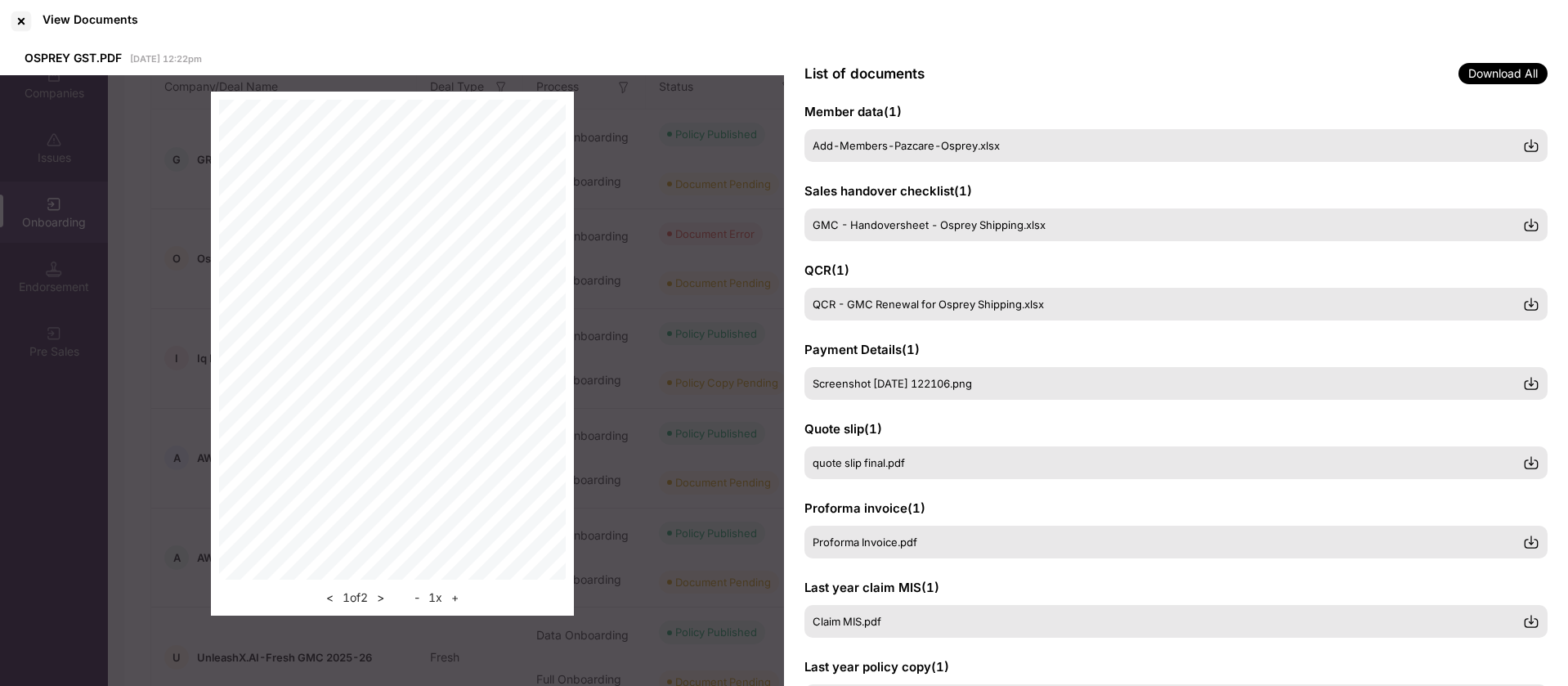
scroll to position [251, 0]
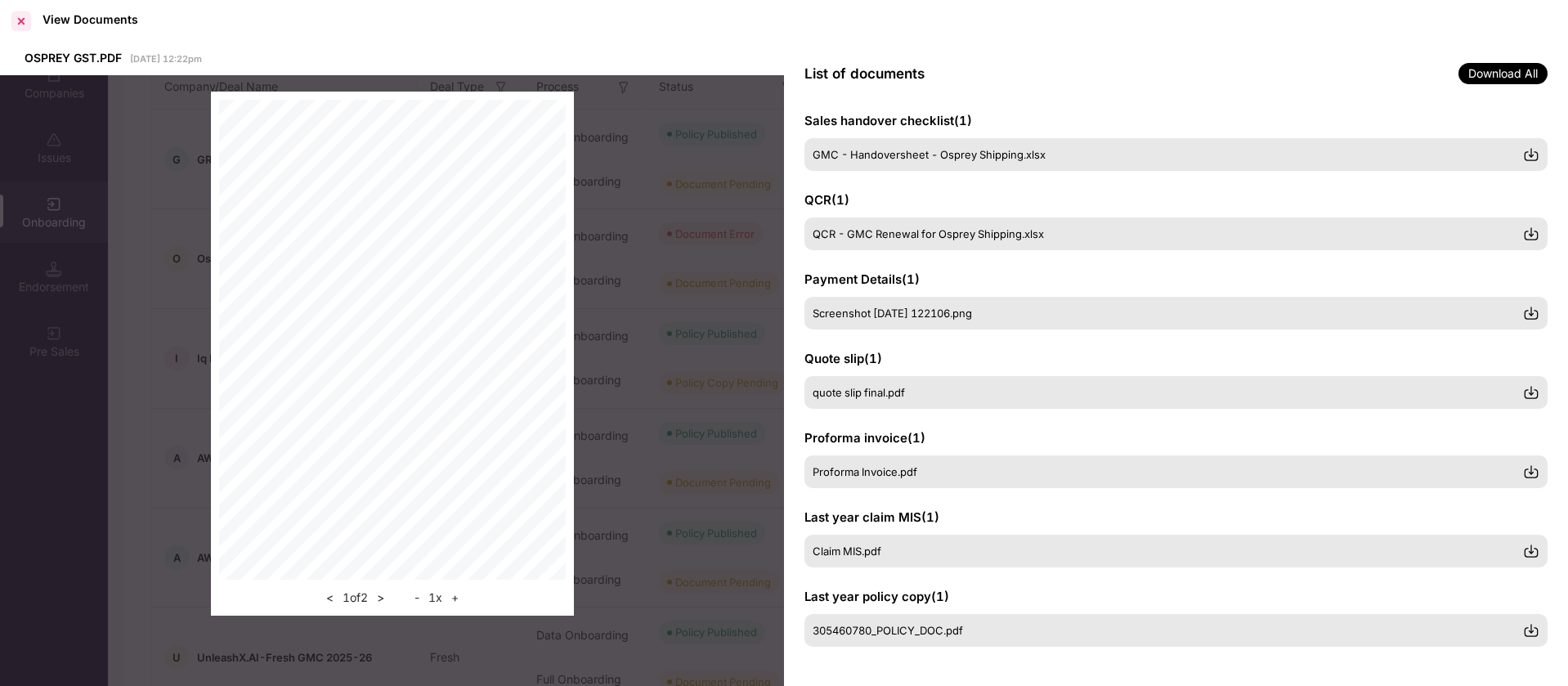
click at [24, 16] on div at bounding box center [21, 21] width 26 height 26
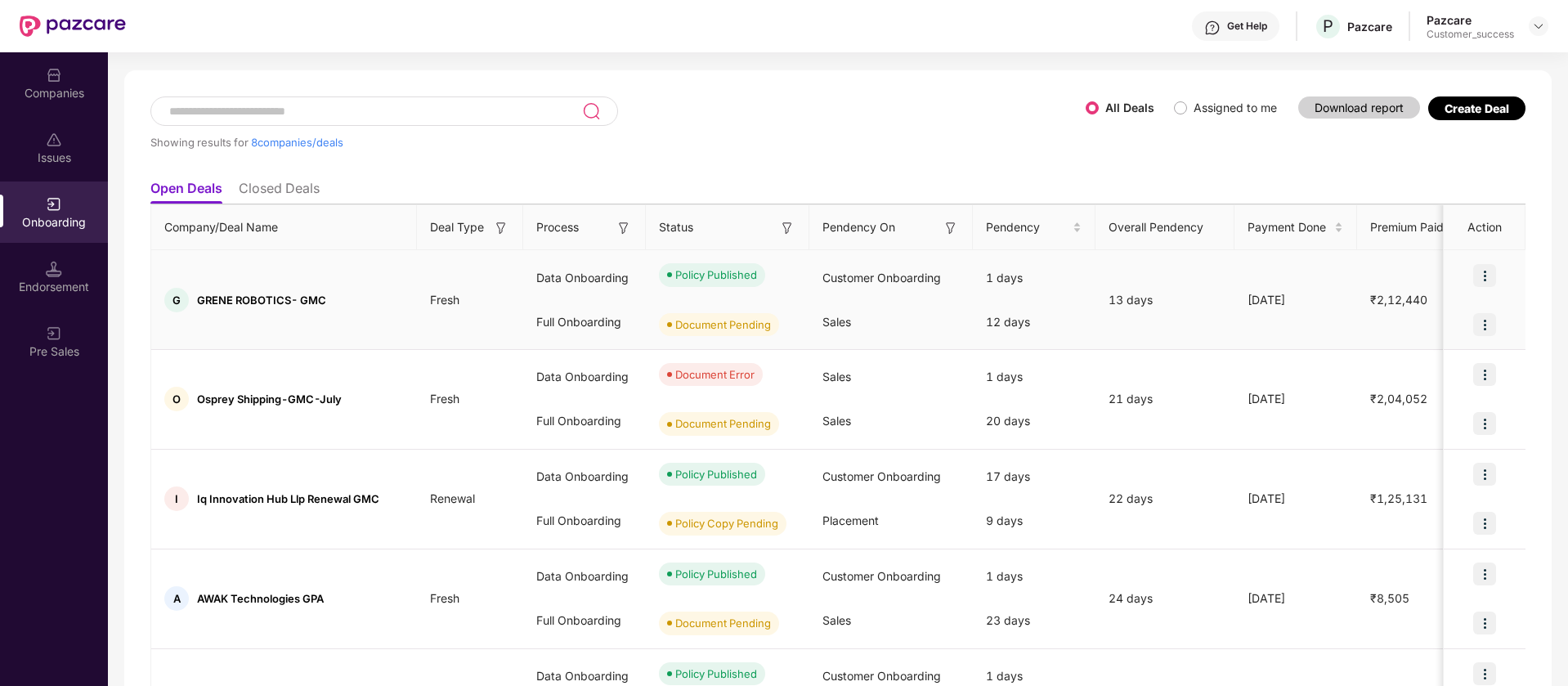
scroll to position [0, 0]
